Goal: Information Seeking & Learning: Understand process/instructions

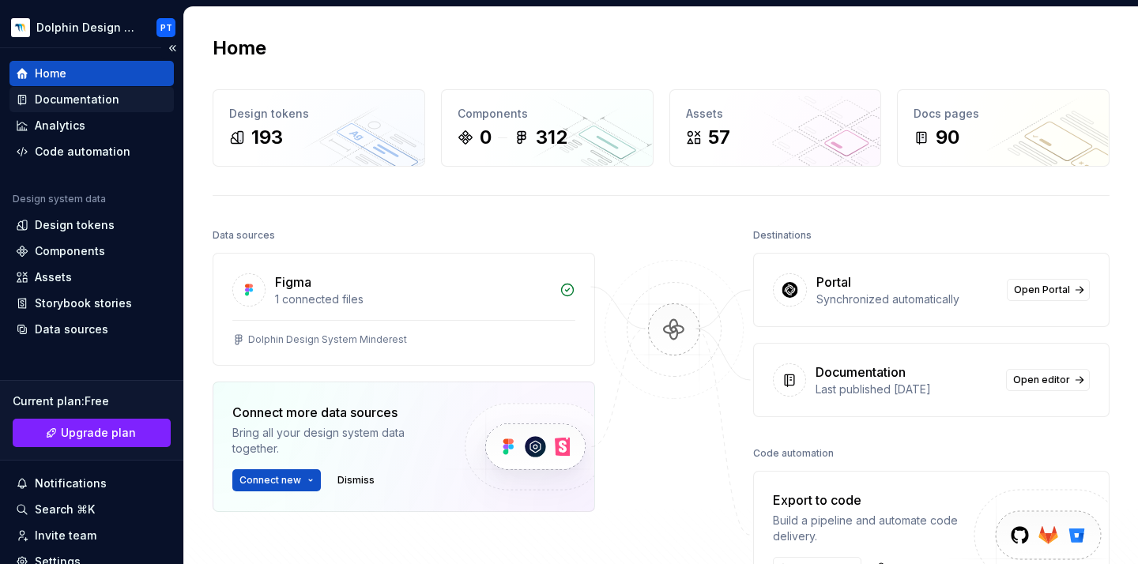
click at [108, 97] on div "Documentation" at bounding box center [77, 100] width 85 height 16
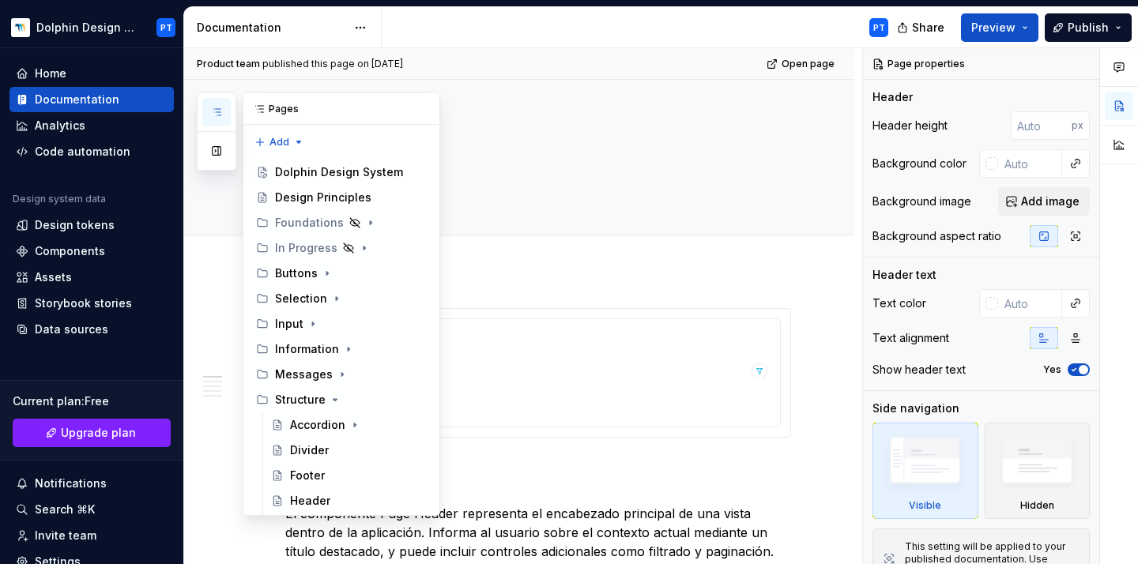
click at [219, 111] on icon "button" at bounding box center [216, 112] width 13 height 13
click at [217, 151] on button "button" at bounding box center [216, 151] width 28 height 28
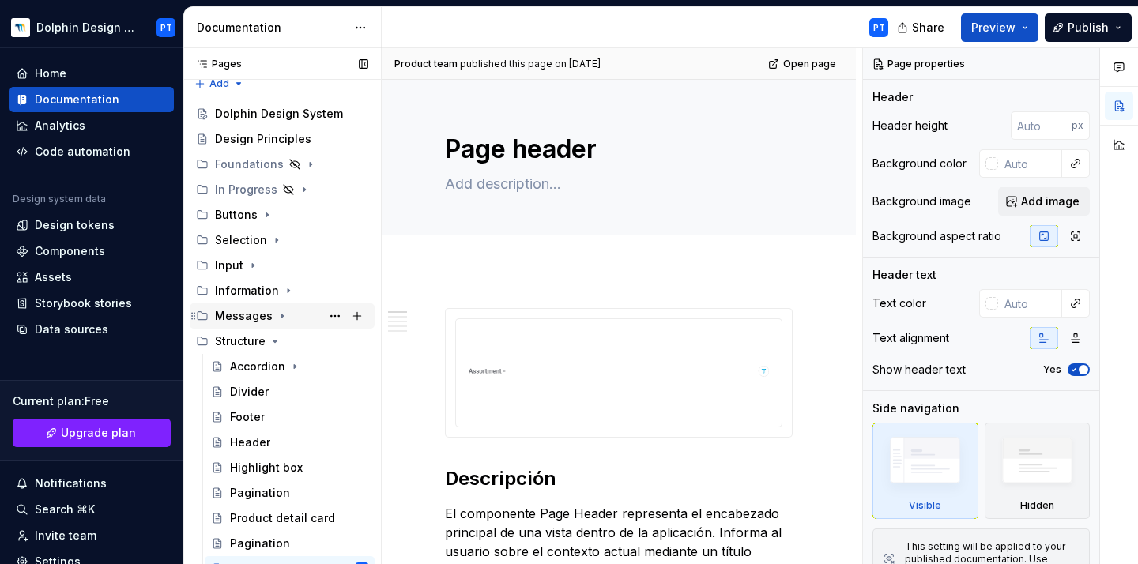
scroll to position [16, 0]
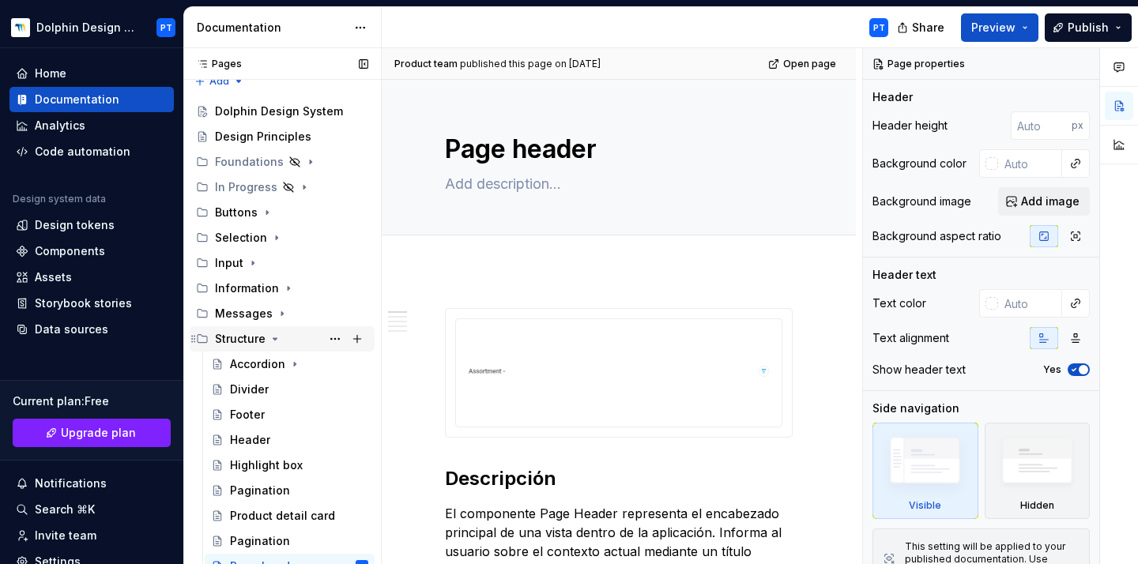
click at [266, 337] on div "Structure" at bounding box center [291, 339] width 153 height 22
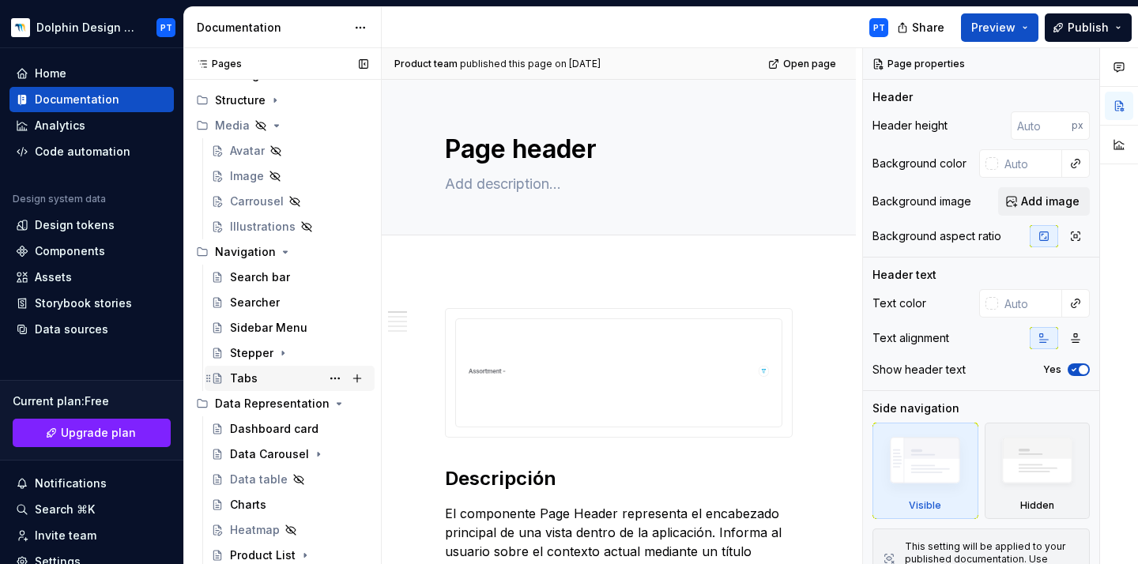
scroll to position [285, 0]
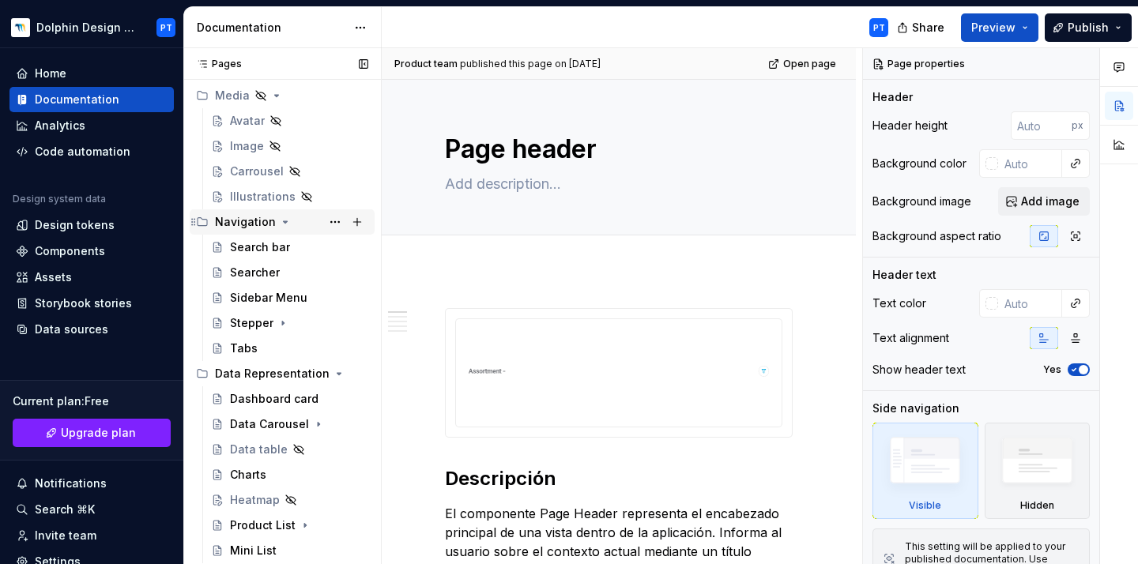
click at [282, 224] on icon "Page tree" at bounding box center [285, 222] width 13 height 13
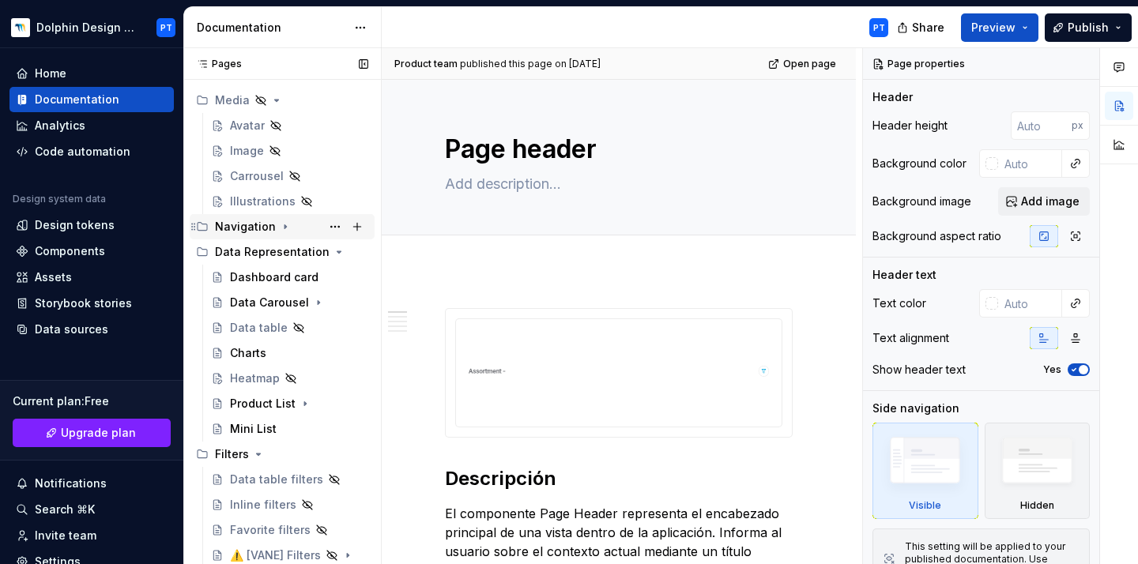
scroll to position [280, 0]
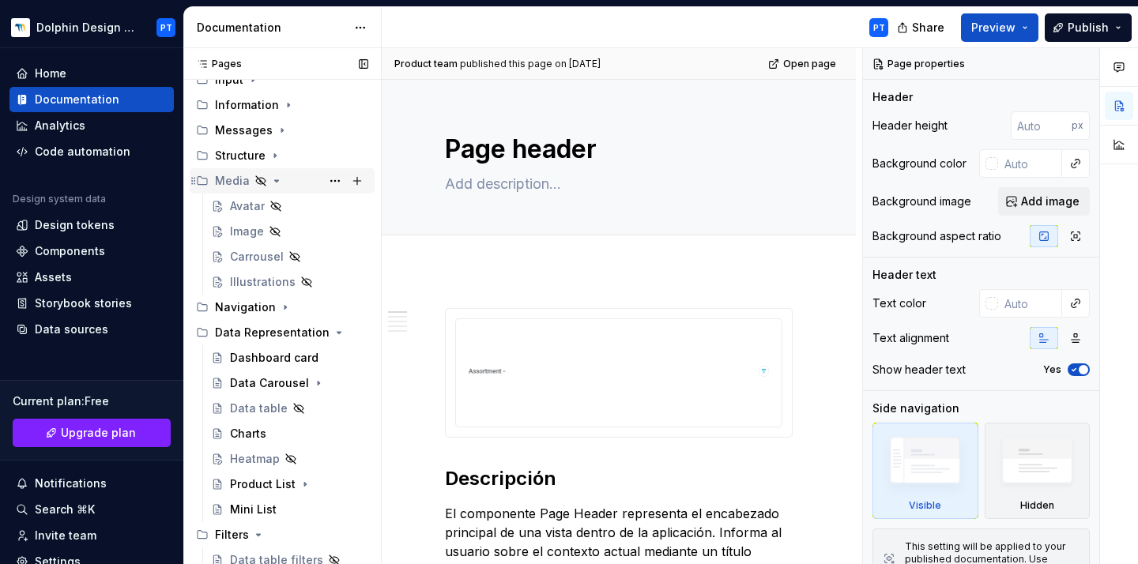
click at [274, 176] on icon "Page tree" at bounding box center [276, 181] width 13 height 13
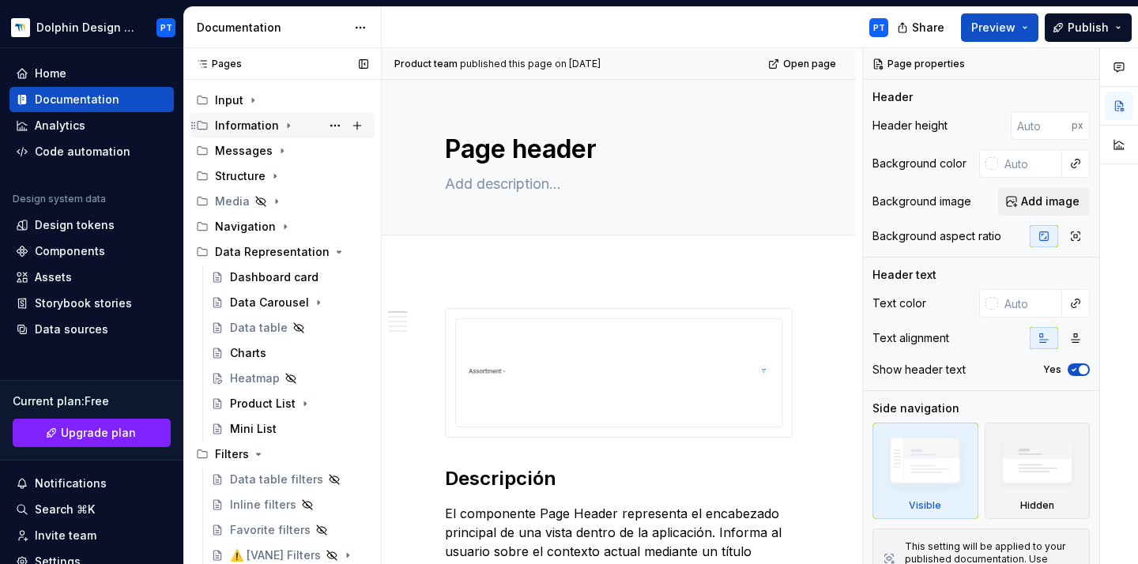
scroll to position [154, 0]
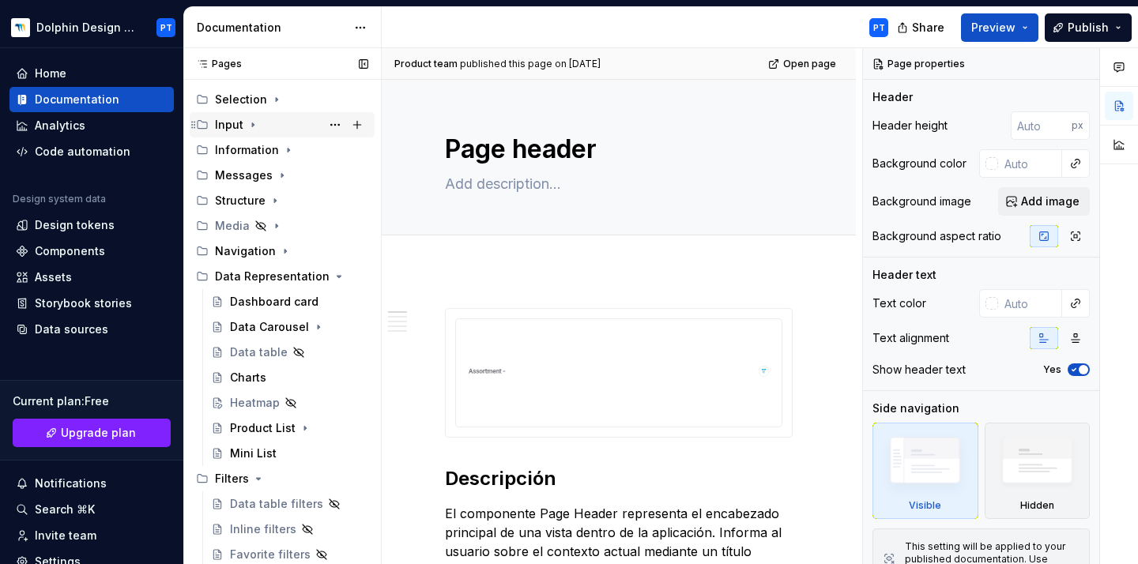
click at [253, 122] on icon "Page tree" at bounding box center [253, 125] width 13 height 13
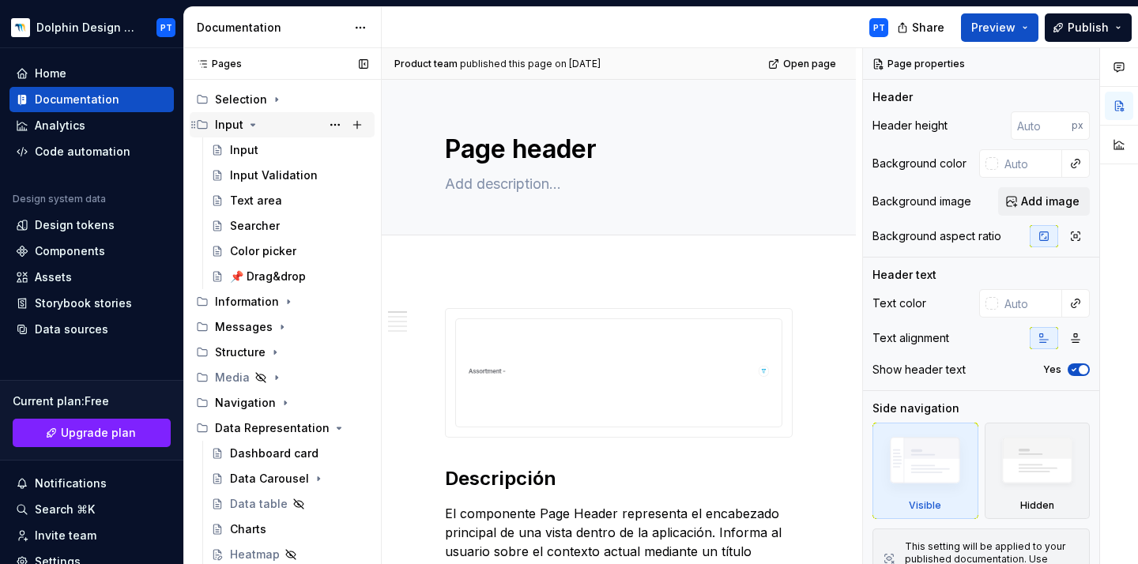
click at [253, 127] on icon "Page tree" at bounding box center [253, 125] width 13 height 13
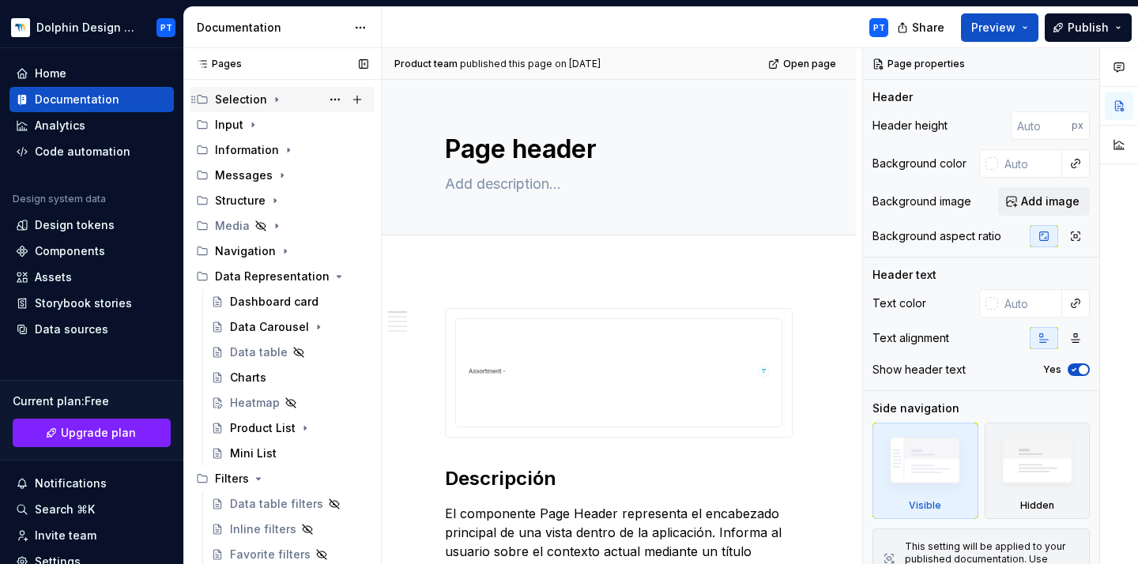
click at [273, 105] on icon "Page tree" at bounding box center [276, 99] width 13 height 13
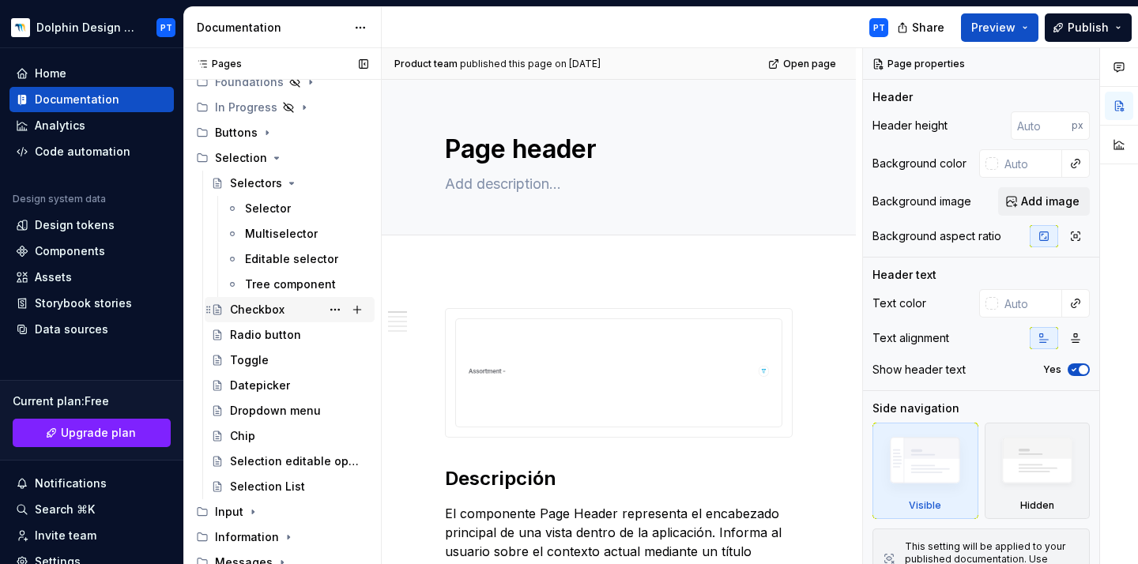
scroll to position [89, 0]
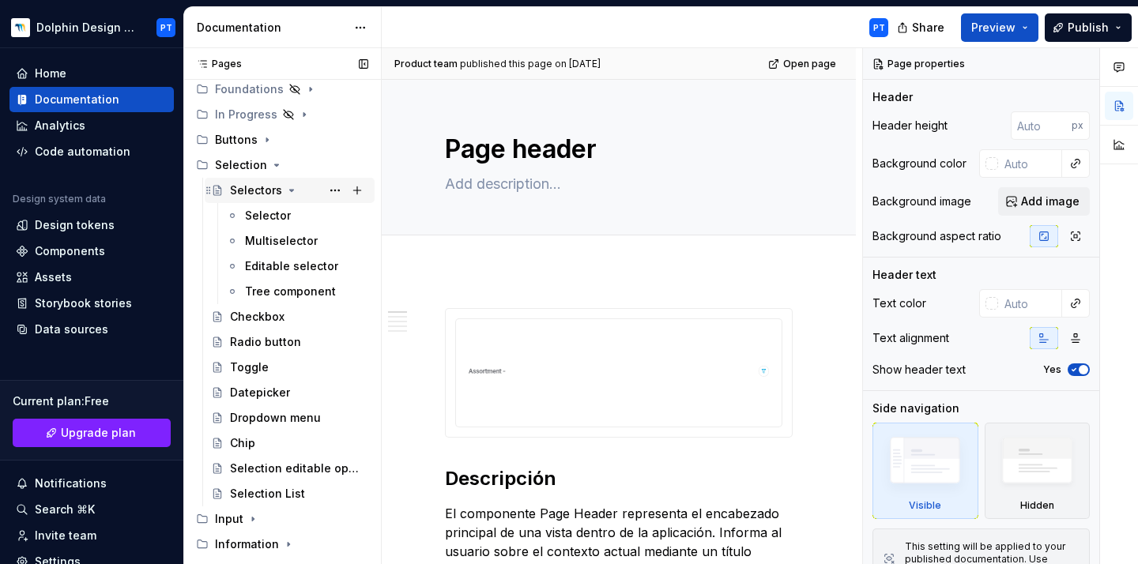
click at [290, 190] on icon "Page tree" at bounding box center [292, 191] width 4 height 2
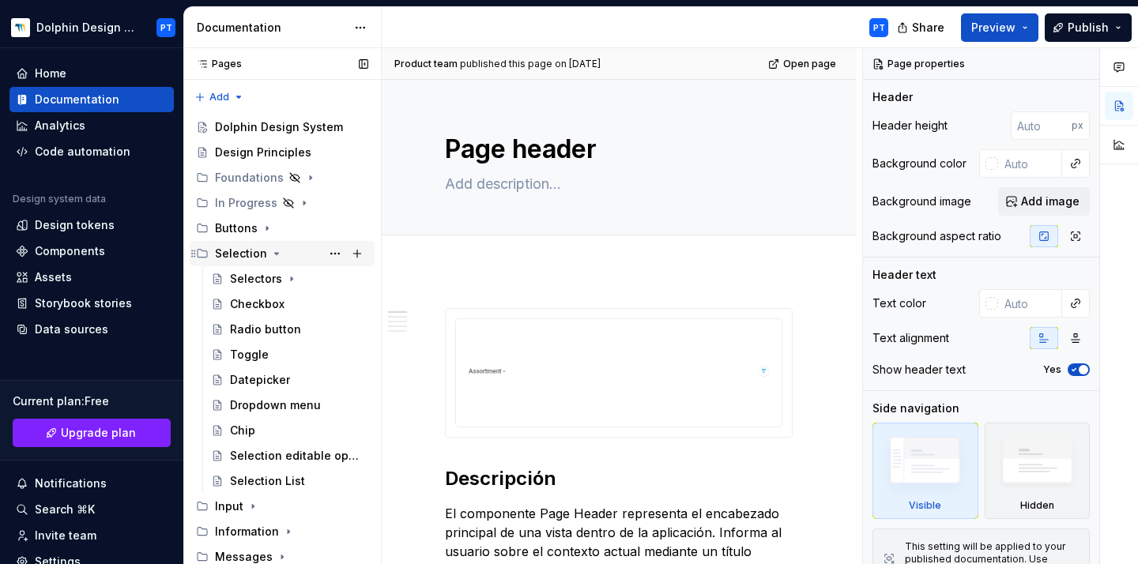
scroll to position [0, 0]
click at [275, 255] on icon "Page tree" at bounding box center [277, 254] width 4 height 2
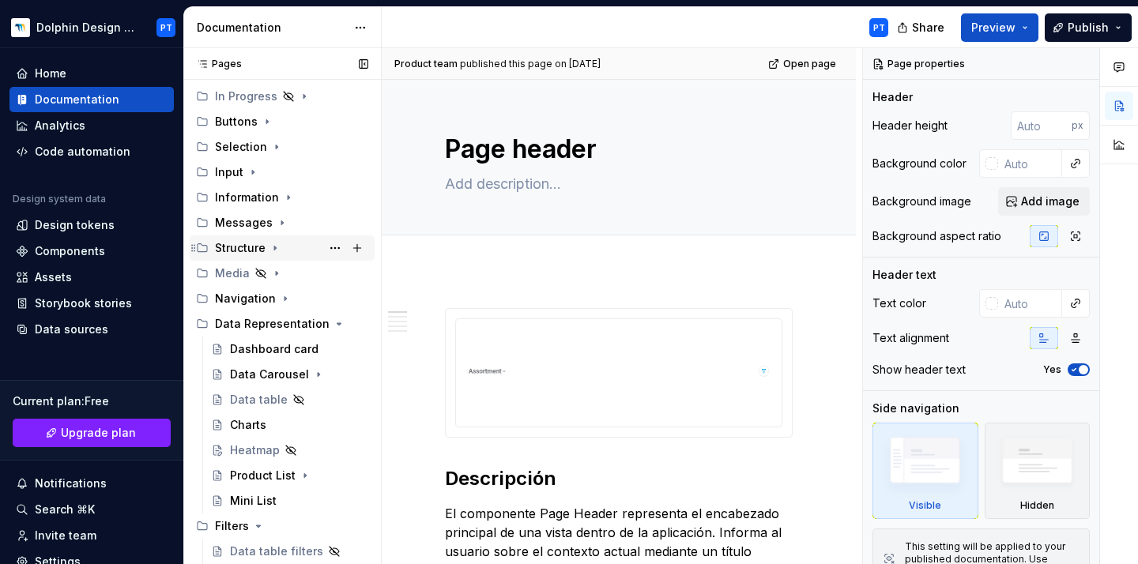
scroll to position [167, 0]
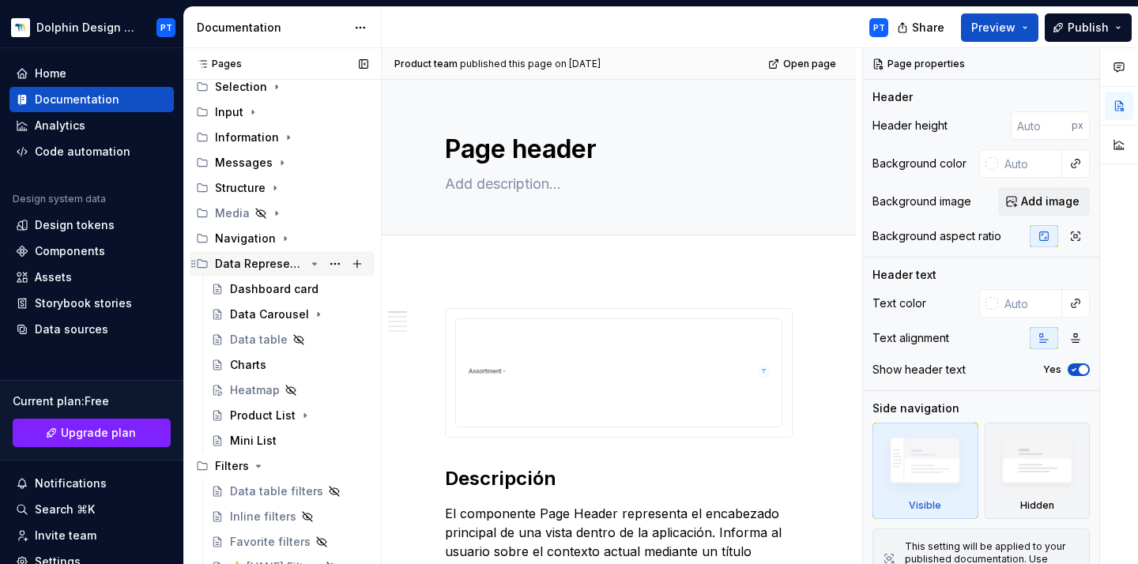
click at [315, 265] on icon "Page tree" at bounding box center [315, 264] width 4 height 2
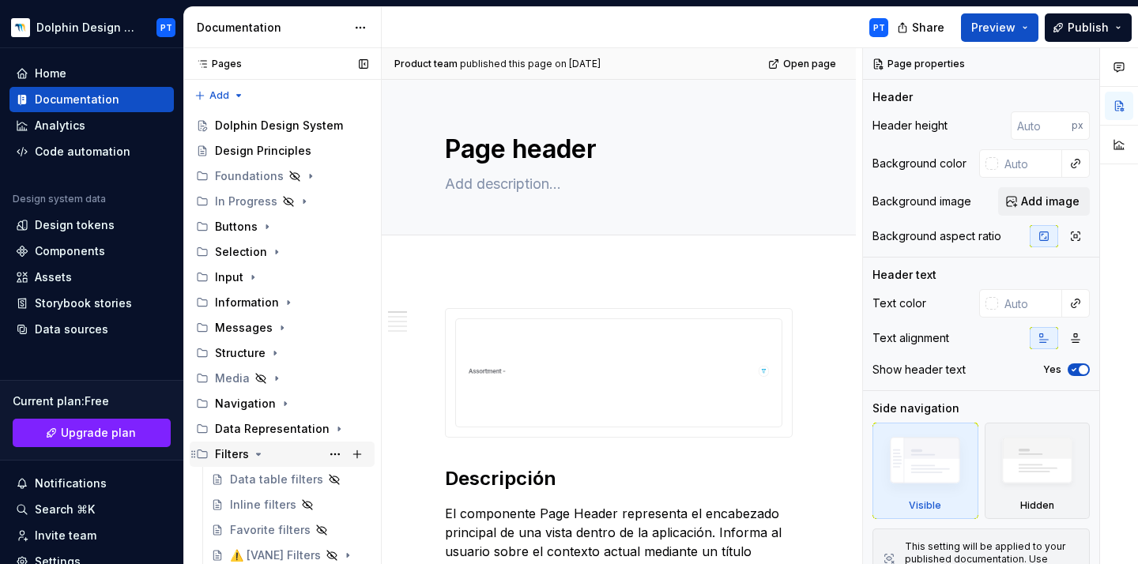
click at [258, 454] on icon "Page tree" at bounding box center [259, 455] width 4 height 2
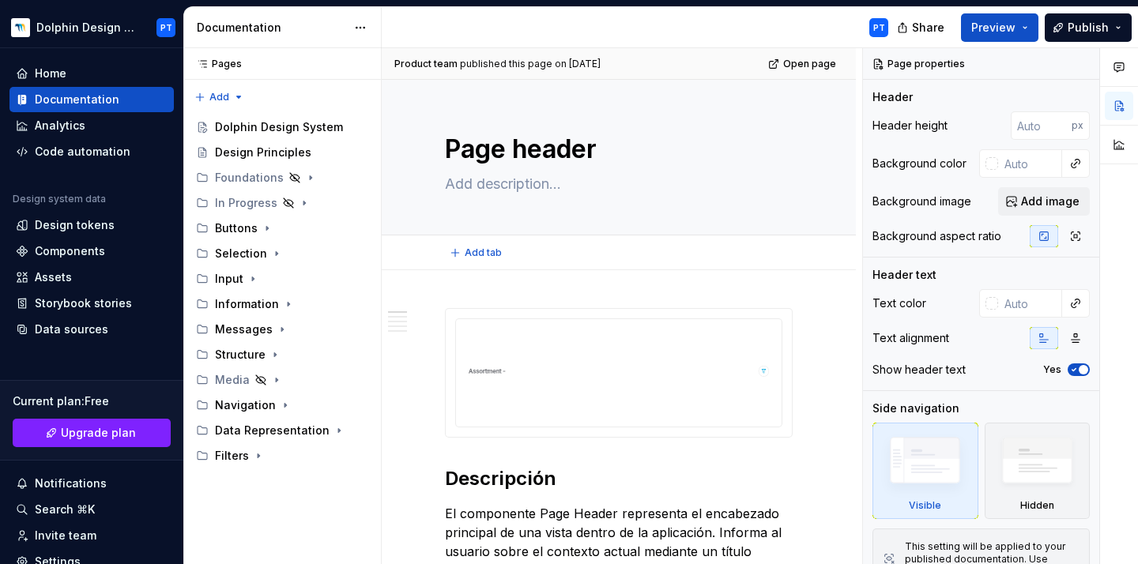
scroll to position [0, 0]
type textarea "*"
